Goal: Use online tool/utility

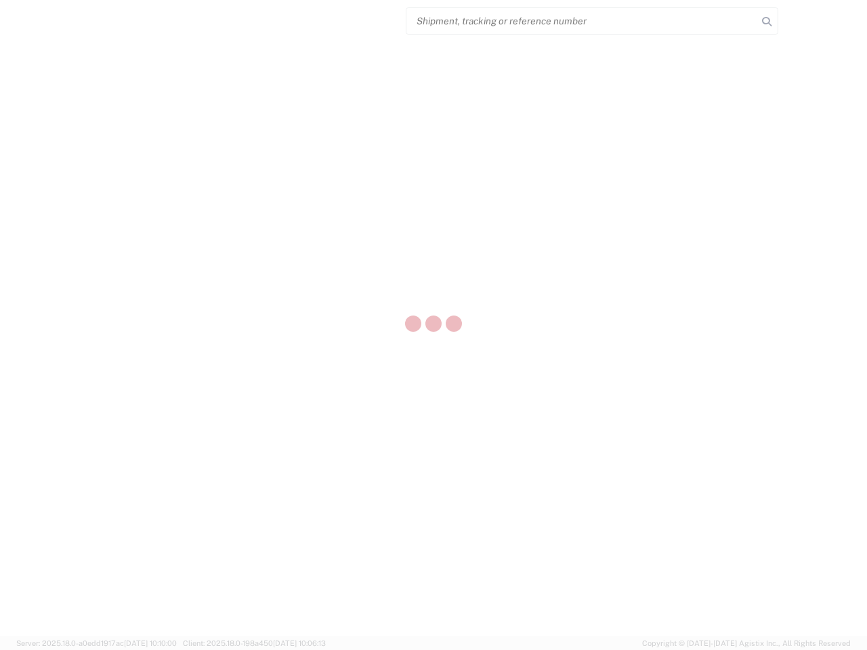
select select "US"
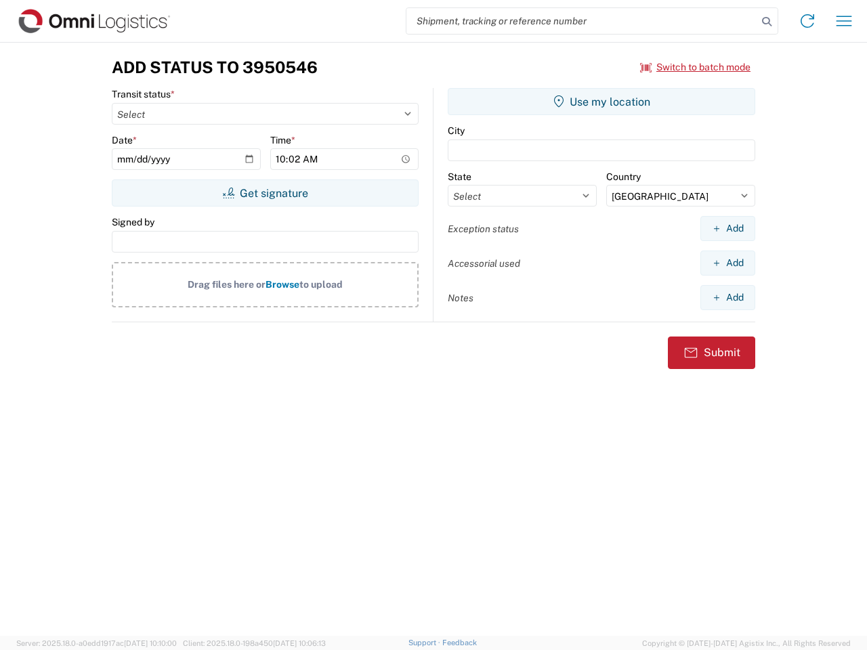
click at [582, 21] on input "search" at bounding box center [581, 21] width 351 height 26
click at [767, 22] on icon at bounding box center [766, 21] width 19 height 19
click at [807, 21] on icon at bounding box center [808, 21] width 22 height 22
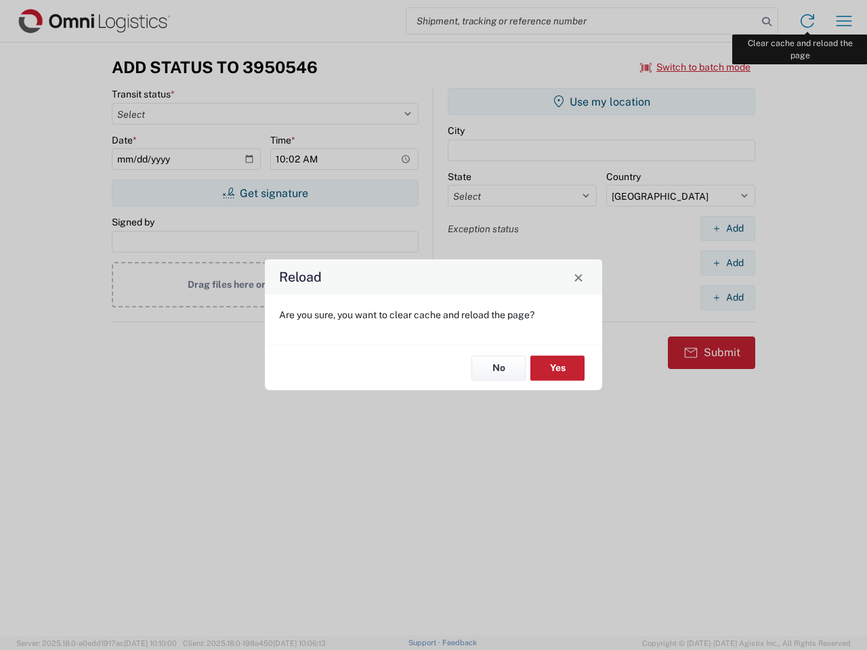
click at [844, 21] on div "Reload Are you sure, you want to clear cache and reload the page? No Yes" at bounding box center [433, 325] width 867 height 650
click at [696, 67] on div "Reload Are you sure, you want to clear cache and reload the page? No Yes" at bounding box center [433, 325] width 867 height 650
click at [265, 193] on div "Reload Are you sure, you want to clear cache and reload the page? No Yes" at bounding box center [433, 325] width 867 height 650
click at [602, 102] on div "Reload Are you sure, you want to clear cache and reload the page? No Yes" at bounding box center [433, 325] width 867 height 650
click at [728, 228] on div "Reload Are you sure, you want to clear cache and reload the page? No Yes" at bounding box center [433, 325] width 867 height 650
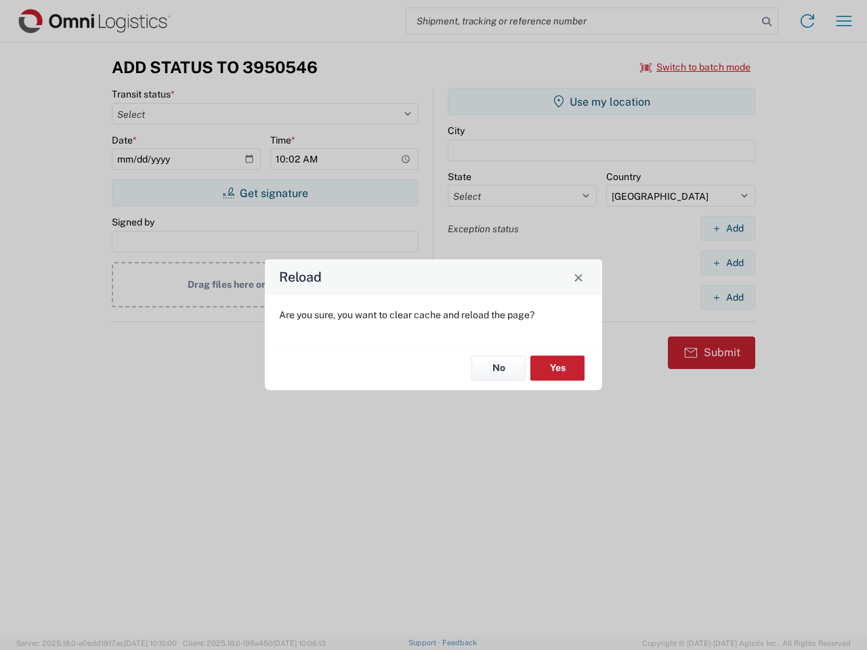
click at [728, 263] on div "Reload Are you sure, you want to clear cache and reload the page? No Yes" at bounding box center [433, 325] width 867 height 650
click at [728, 297] on div "Reload Are you sure, you want to clear cache and reload the page? No Yes" at bounding box center [433, 325] width 867 height 650
